Goal: Information Seeking & Learning: Learn about a topic

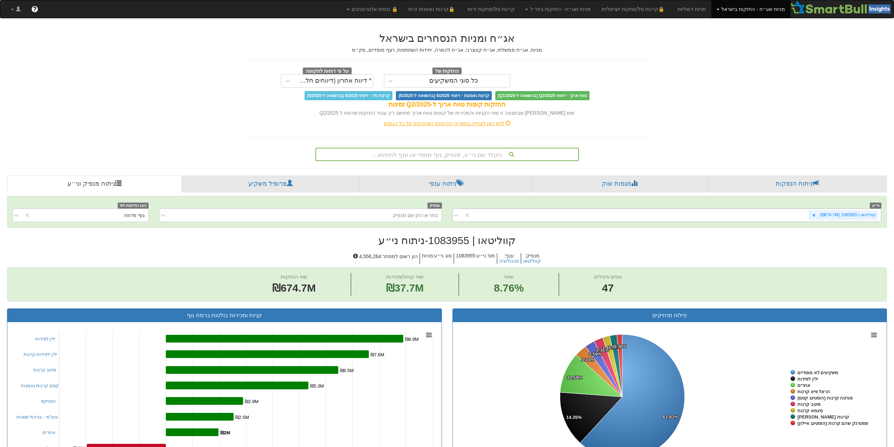
click at [614, 213] on div "קווליטאו | 1083955 (₪674.7M)" at bounding box center [676, 215] width 411 height 12
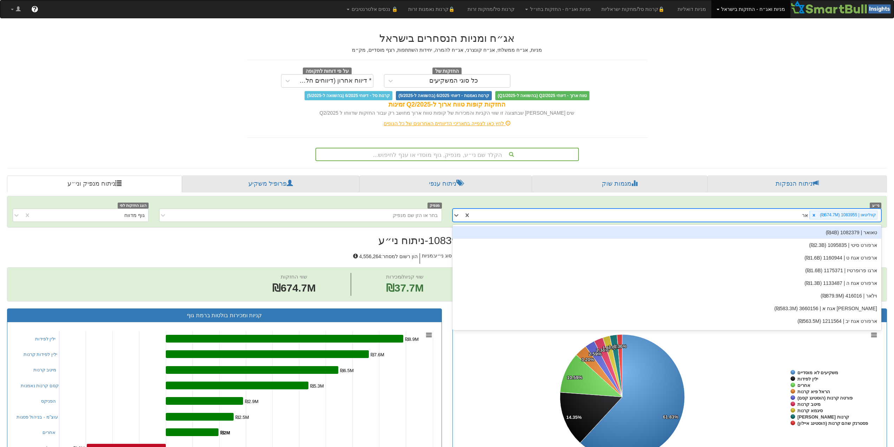
type input "ארי"
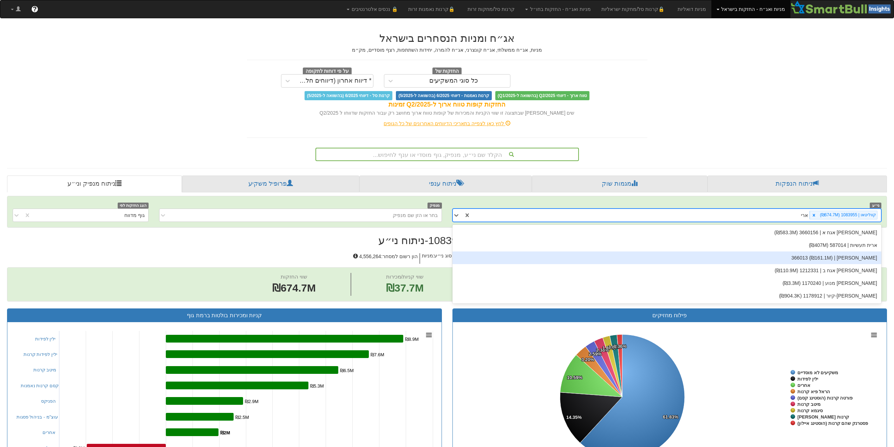
click at [870, 259] on div "[PERSON_NAME] | 366013 (₪161.1M)" at bounding box center [667, 257] width 429 height 13
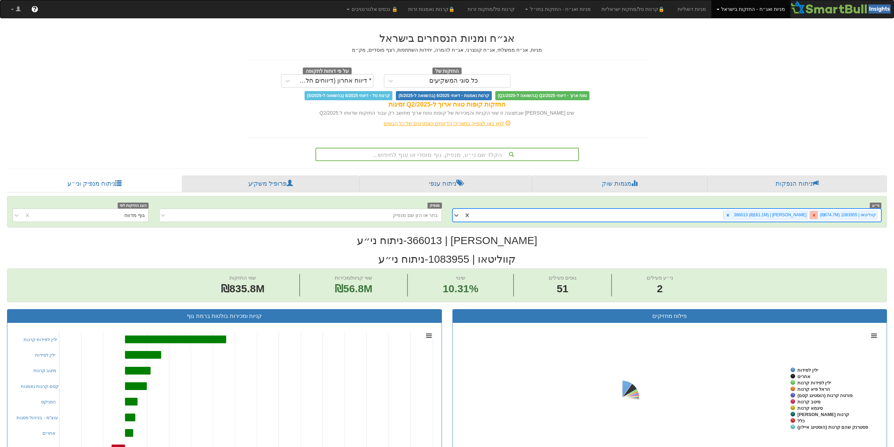
click at [815, 214] on icon at bounding box center [814, 215] width 2 height 2
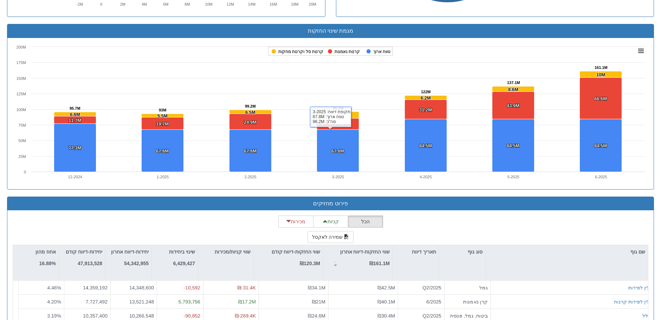
scroll to position [536, 0]
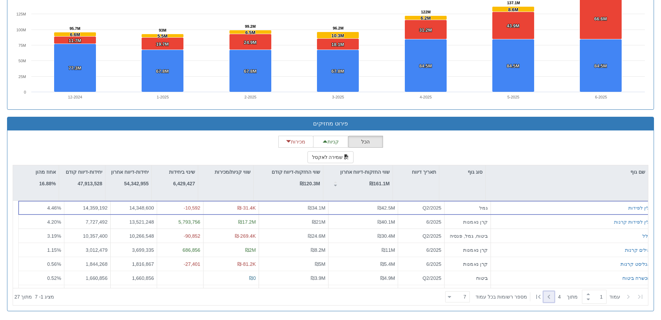
click at [550, 299] on icon at bounding box center [549, 296] width 8 height 8
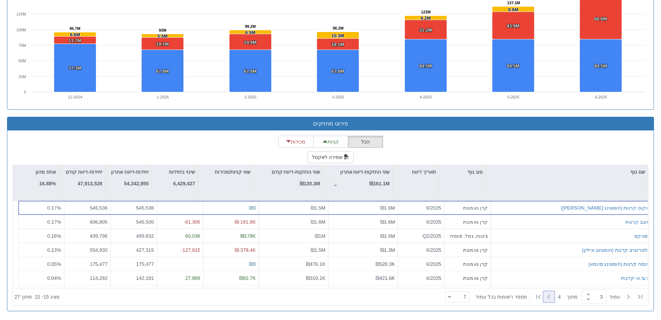
click at [549, 296] on icon at bounding box center [549, 296] width 8 height 8
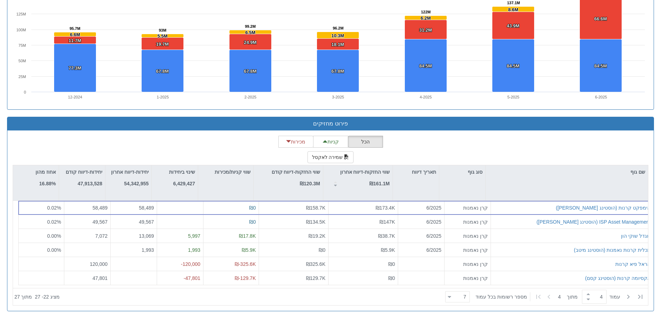
click at [548, 294] on icon at bounding box center [549, 296] width 8 height 8
click at [630, 298] on icon at bounding box center [628, 296] width 8 height 8
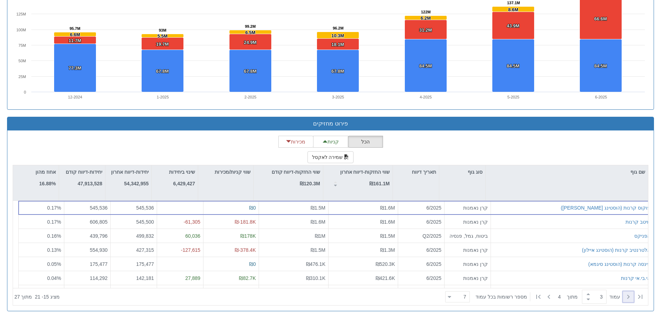
click at [631, 298] on icon at bounding box center [628, 296] width 8 height 8
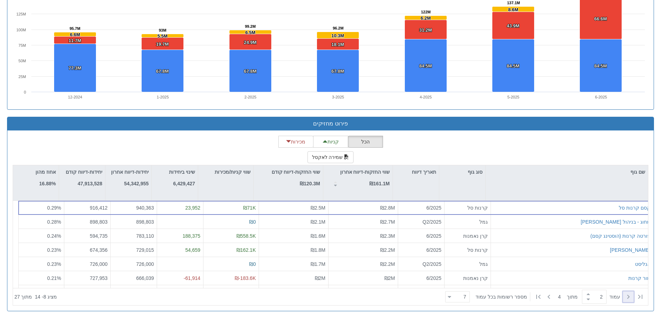
click at [631, 297] on icon at bounding box center [628, 296] width 8 height 8
type input "1"
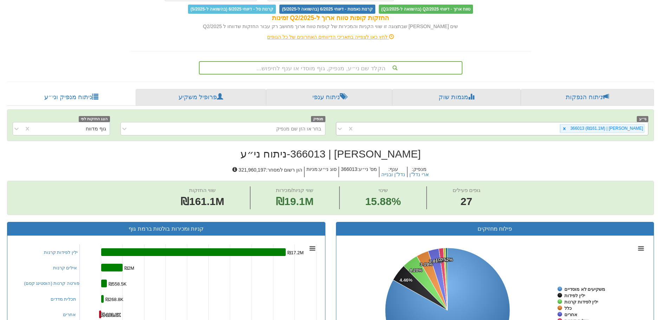
scroll to position [79, 0]
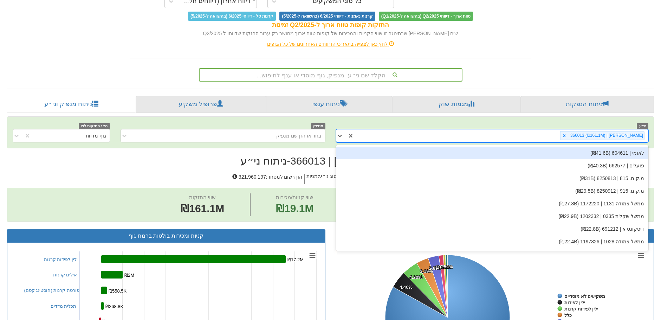
click at [518, 138] on div "[PERSON_NAME] | 366013 (₪161.1M)" at bounding box center [501, 136] width 294 height 12
type input "ארי"
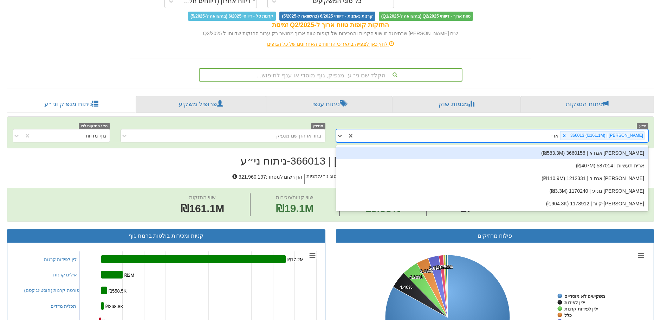
click at [610, 154] on div "[PERSON_NAME] אגח א | 3660156 (₪583.3M)" at bounding box center [492, 153] width 313 height 13
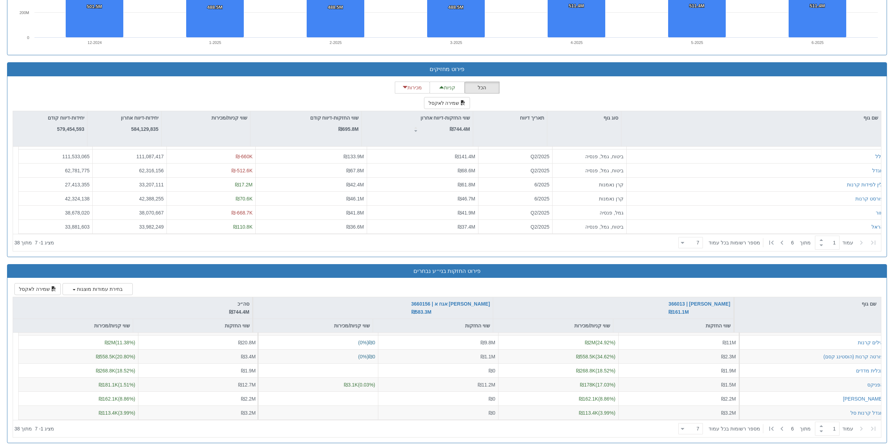
scroll to position [596, 0]
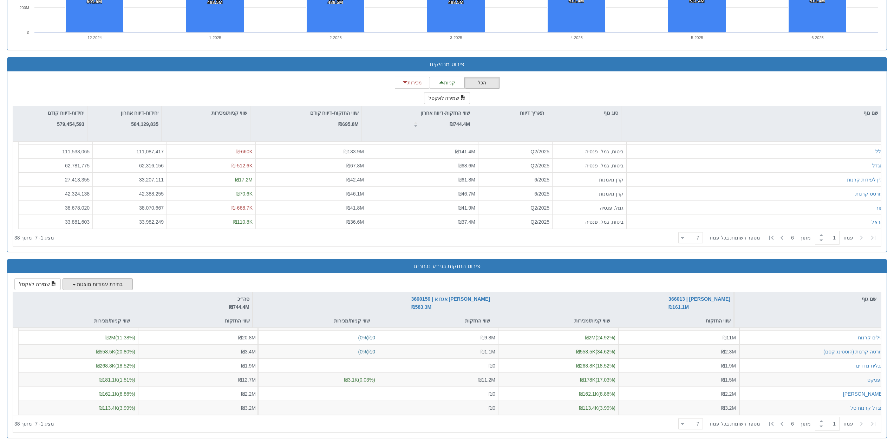
click at [73, 284] on span "button" at bounding box center [74, 284] width 3 height 1
click at [116, 314] on div at bounding box center [116, 314] width 20 height 10
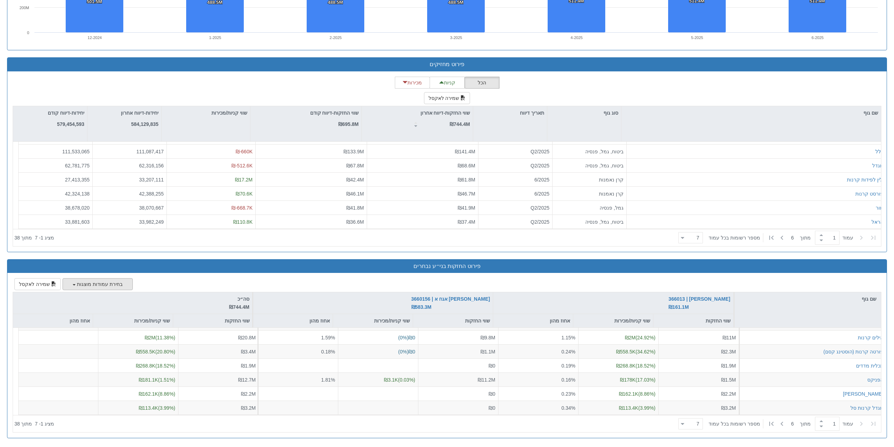
click at [73, 284] on span "button" at bounding box center [74, 284] width 3 height 1
click at [110, 330] on div at bounding box center [110, 329] width 9 height 9
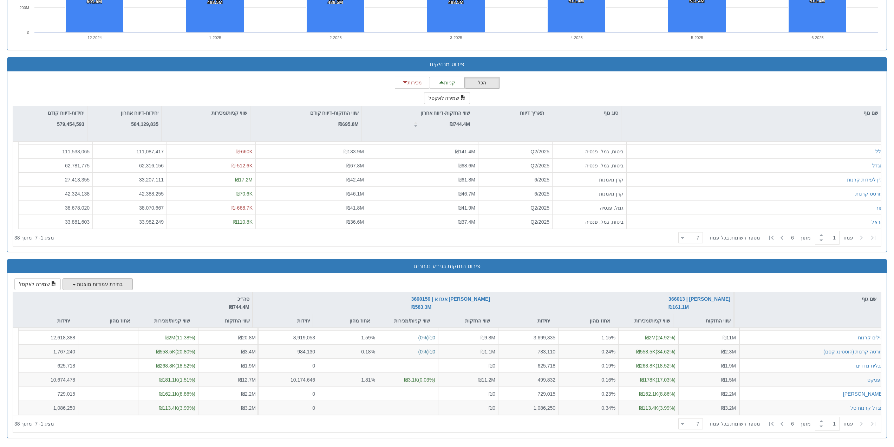
click at [80, 284] on button "בחירת עמודות מוצגות" at bounding box center [98, 284] width 70 height 12
click at [111, 300] on div at bounding box center [116, 299] width 20 height 10
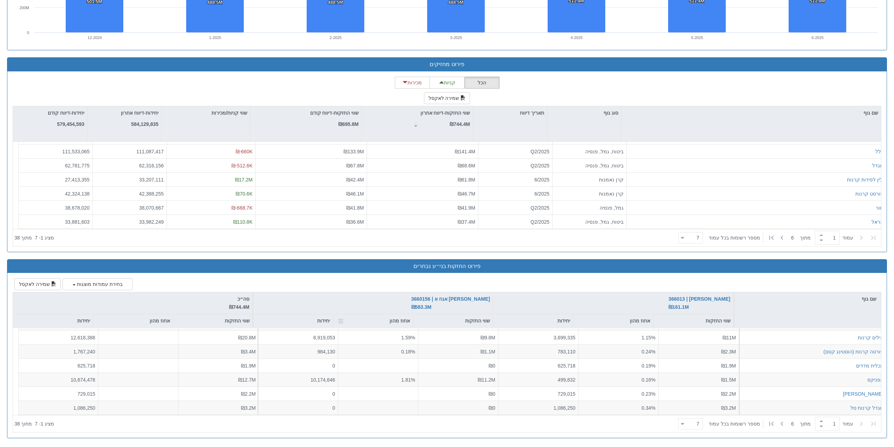
click at [340, 319] on div at bounding box center [340, 320] width 8 height 13
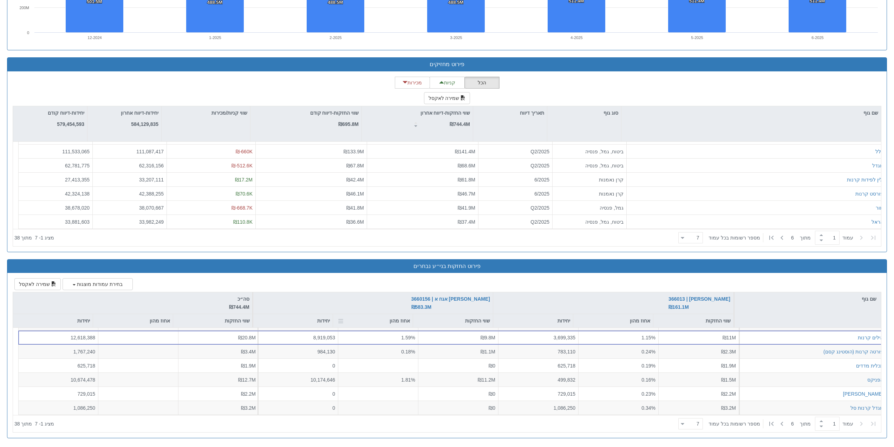
click at [340, 319] on div at bounding box center [340, 320] width 8 height 13
click at [343, 319] on div at bounding box center [340, 320] width 8 height 13
click at [334, 345] on td "‏מיין בסדר יורד" at bounding box center [317, 346] width 66 height 11
